Goal: Find specific page/section: Find specific page/section

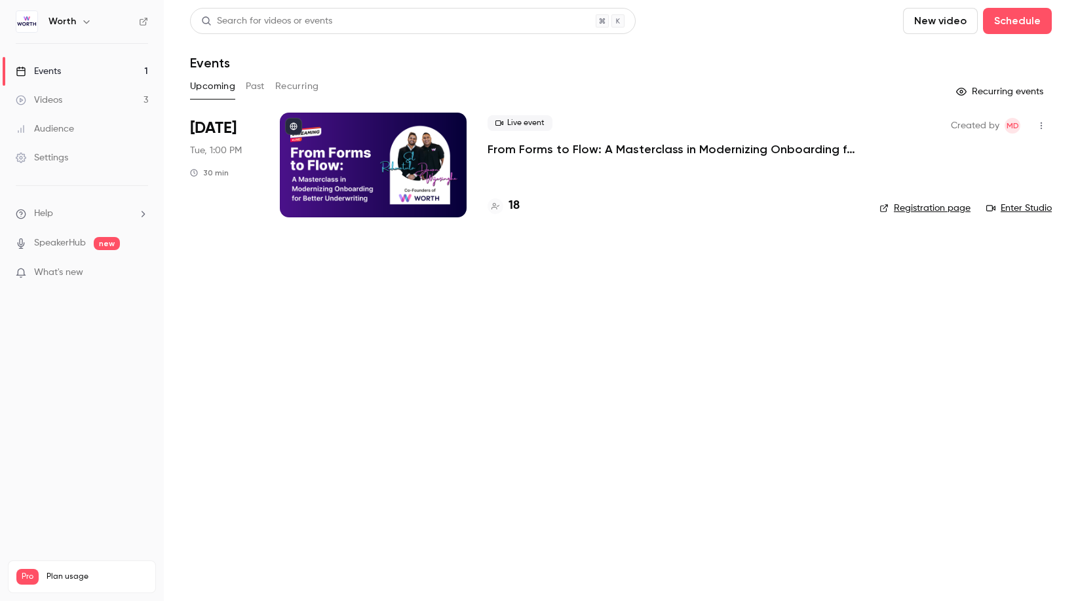
click at [604, 283] on main "Search for videos or events New video Schedule Events Upcoming Past Recurring R…" at bounding box center [621, 300] width 914 height 601
click at [513, 207] on h4 "18" at bounding box center [513, 206] width 11 height 18
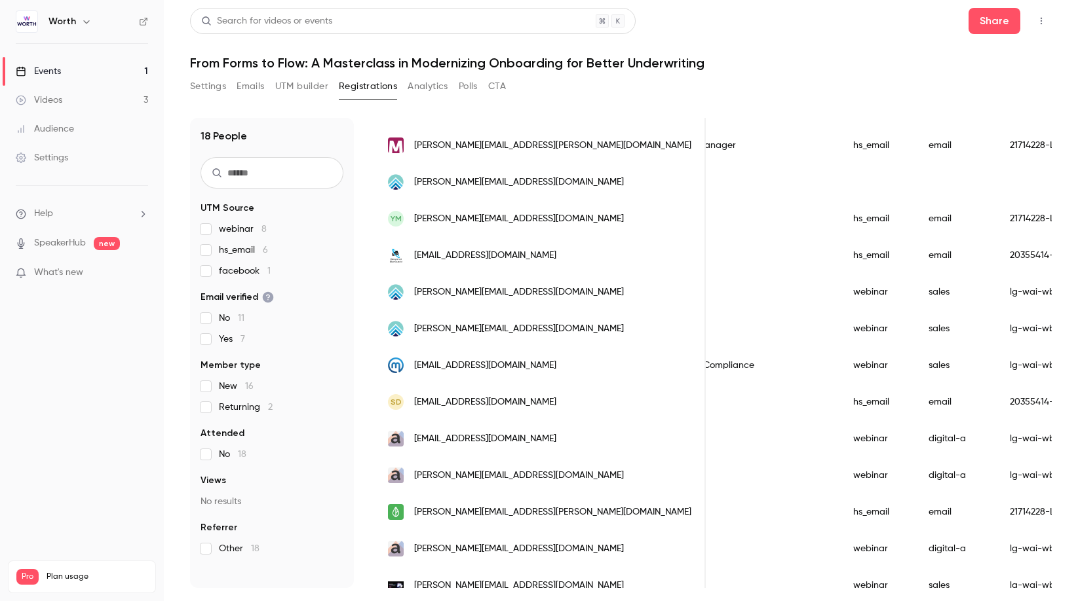
scroll to position [0, 1012]
